Goal: Transaction & Acquisition: Book appointment/travel/reservation

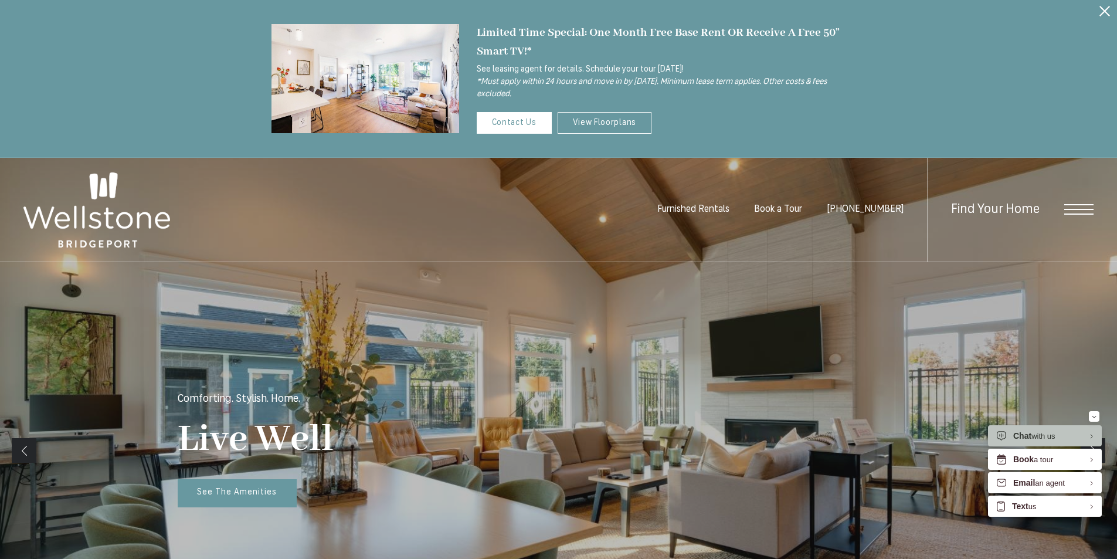
click at [1058, 205] on div "Find Your Home" at bounding box center [1010, 210] width 166 height 104
click at [1076, 216] on div "Find Your Home" at bounding box center [1010, 210] width 166 height 104
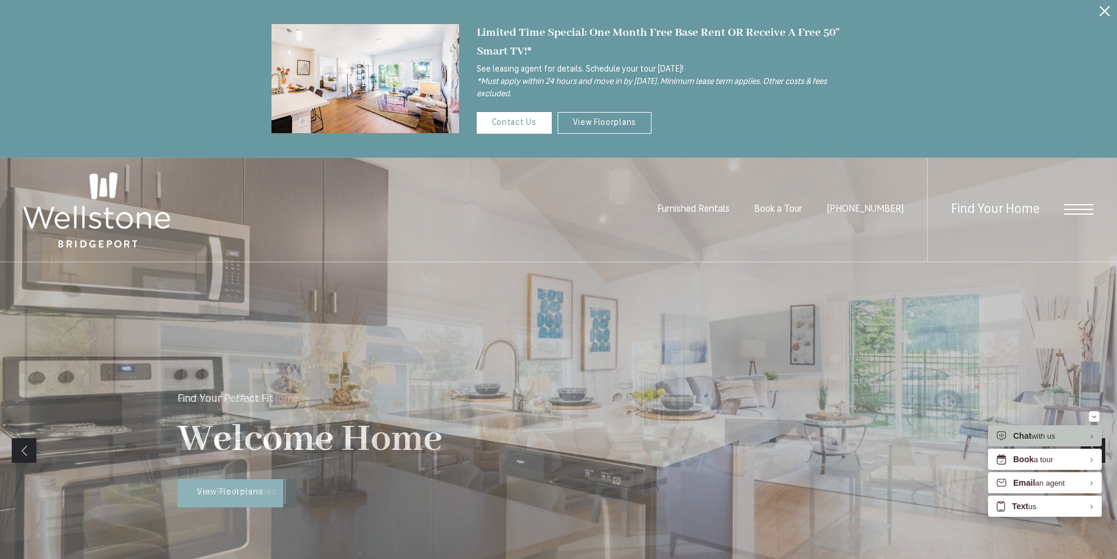
click at [1091, 209] on span "Open Menu" at bounding box center [1078, 209] width 29 height 1
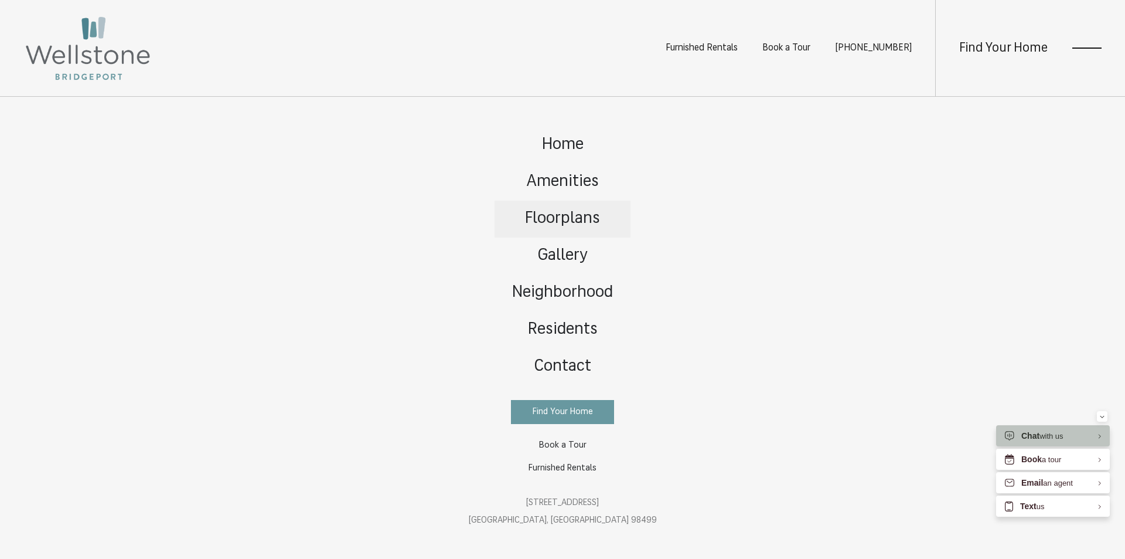
click at [563, 220] on span "Floorplans" at bounding box center [562, 218] width 75 height 16
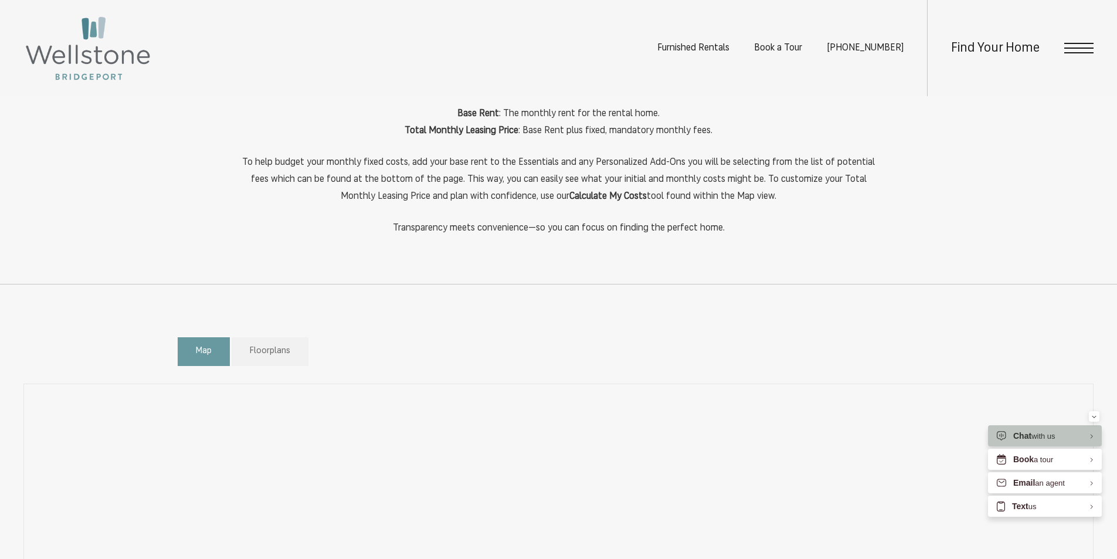
scroll to position [645, 0]
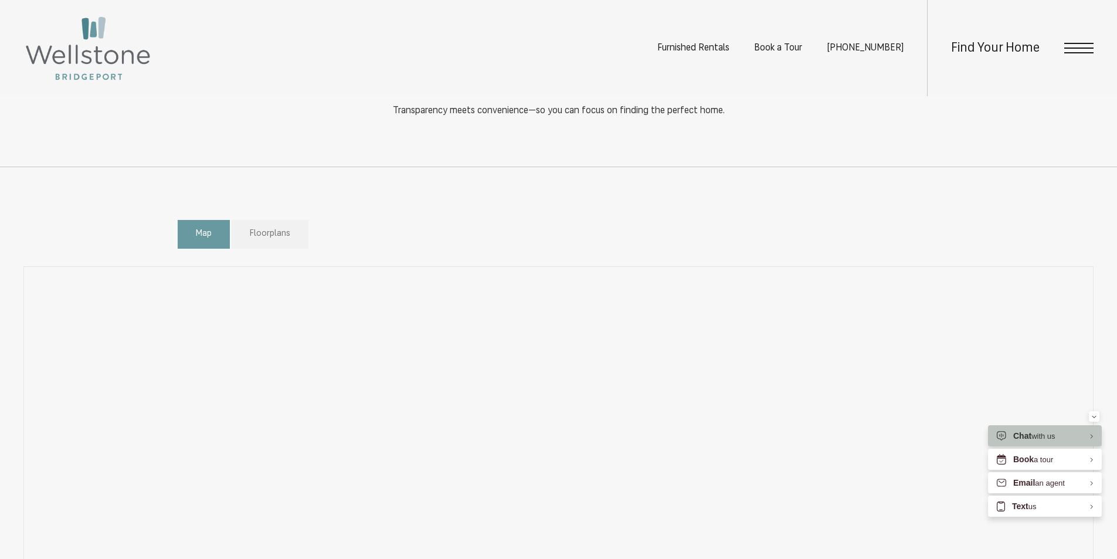
click at [308, 232] on link "Floorplans" at bounding box center [270, 234] width 77 height 29
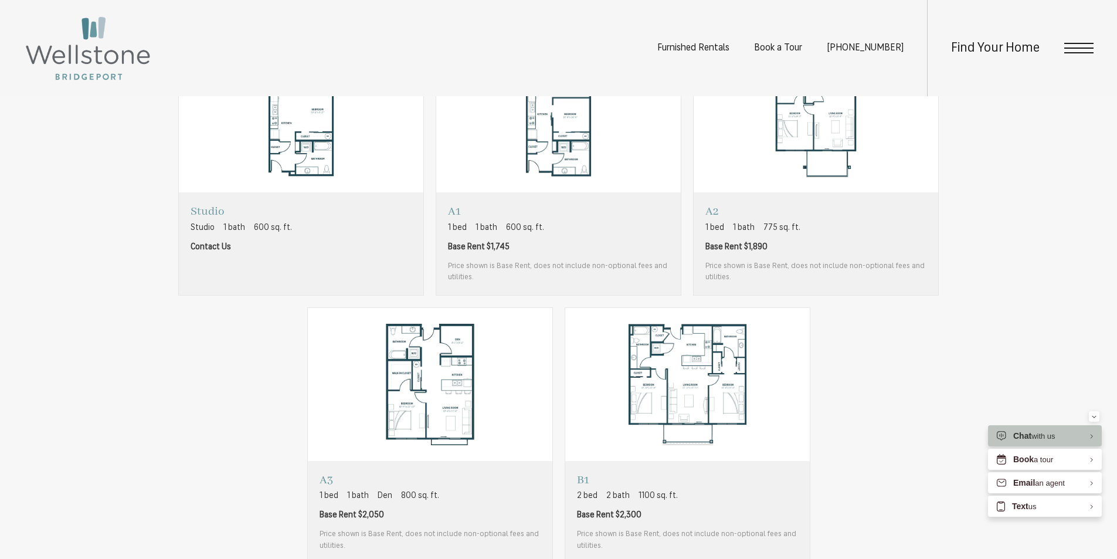
scroll to position [938, 0]
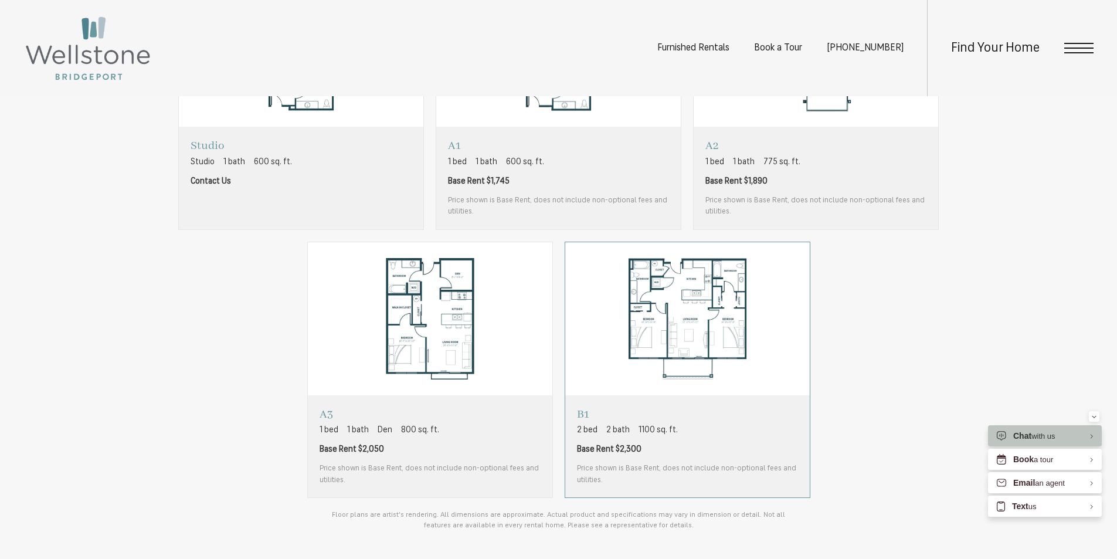
click at [740, 340] on img "View floorplan B1" at bounding box center [687, 319] width 244 height 154
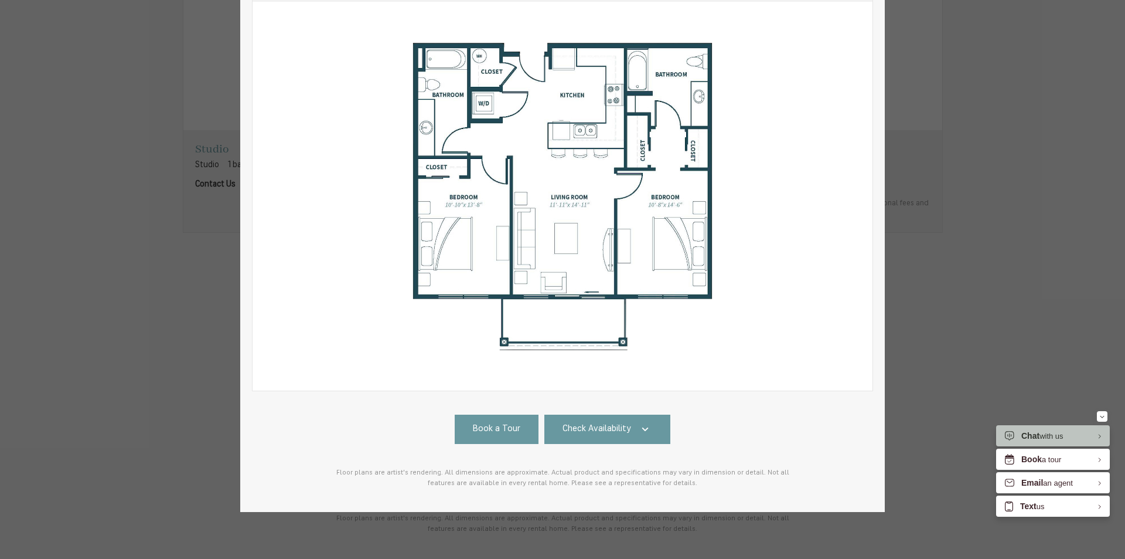
scroll to position [139, 0]
click at [647, 420] on link "Check Availability" at bounding box center [607, 428] width 127 height 29
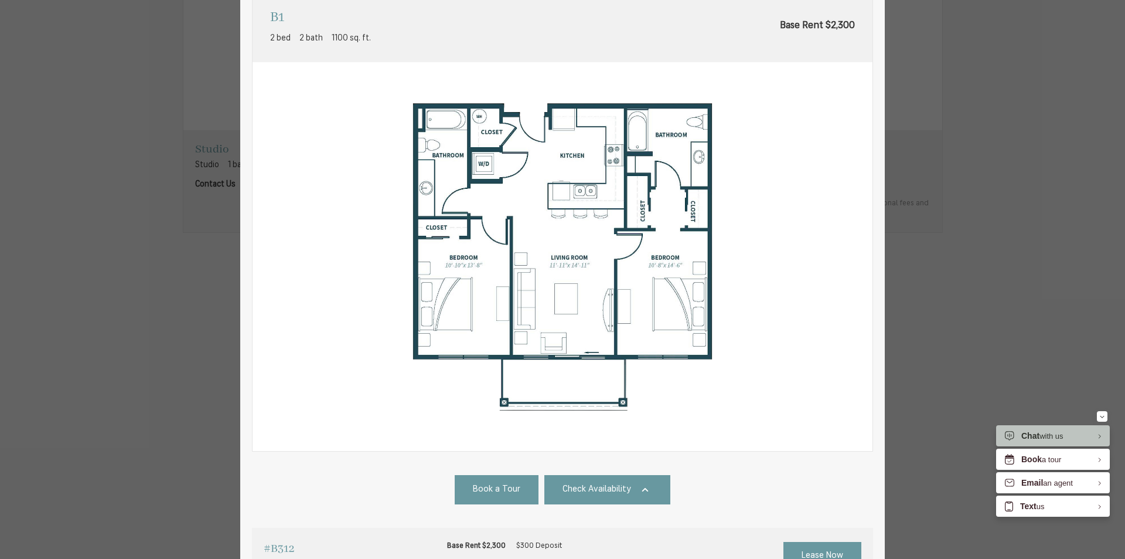
scroll to position [0, 0]
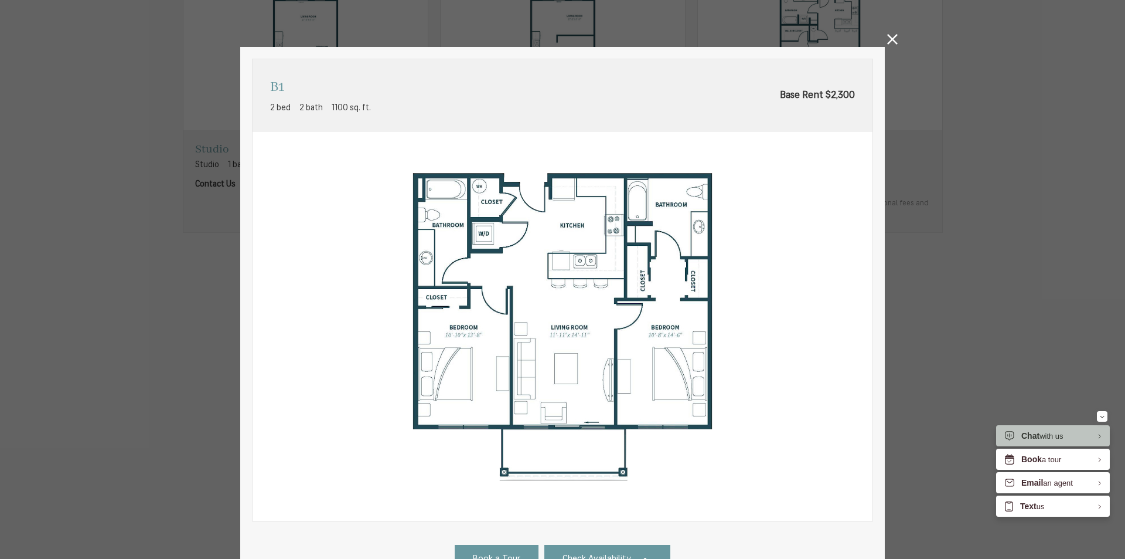
drag, startPoint x: 658, startPoint y: 219, endPoint x: 680, endPoint y: -51, distance: 270.6
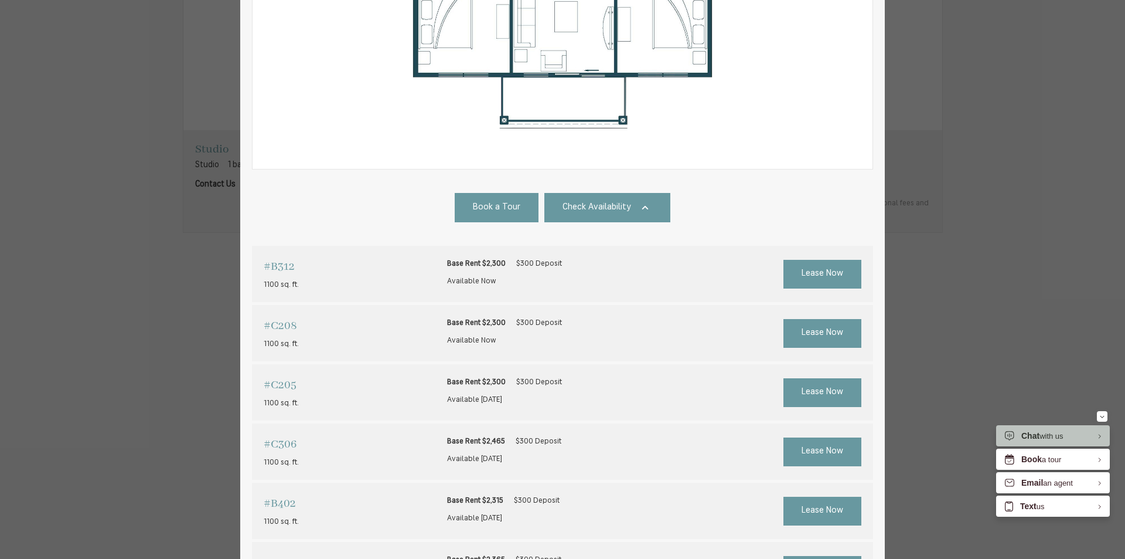
click at [729, 207] on div "B1 2 bed 2 bath 1100 sq. ft. Base Rent $2,300 2D 3D" at bounding box center [562, 240] width 621 height 1066
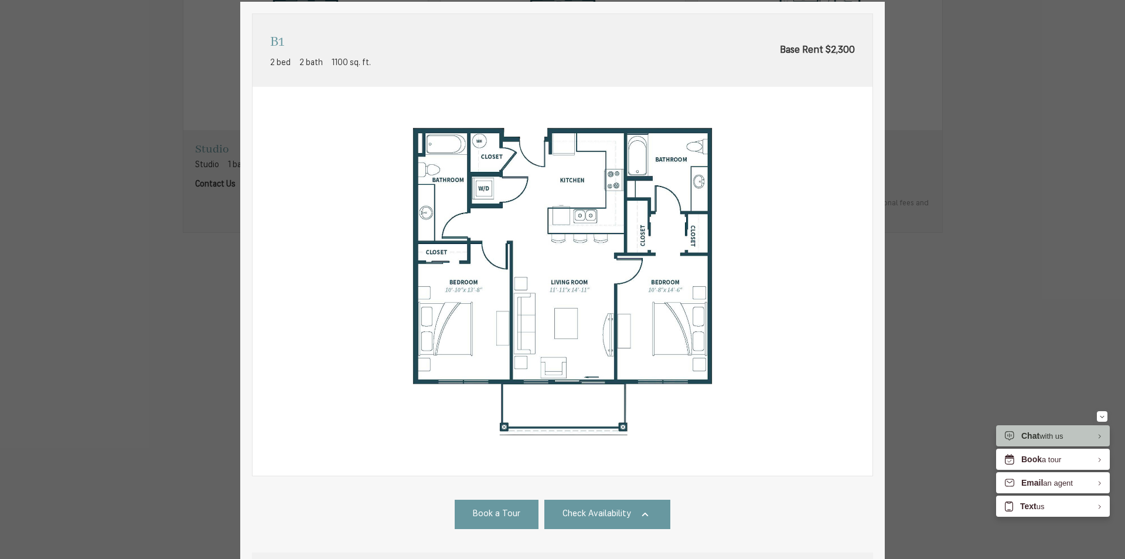
scroll to position [0, 0]
